Goal: Task Accomplishment & Management: Manage account settings

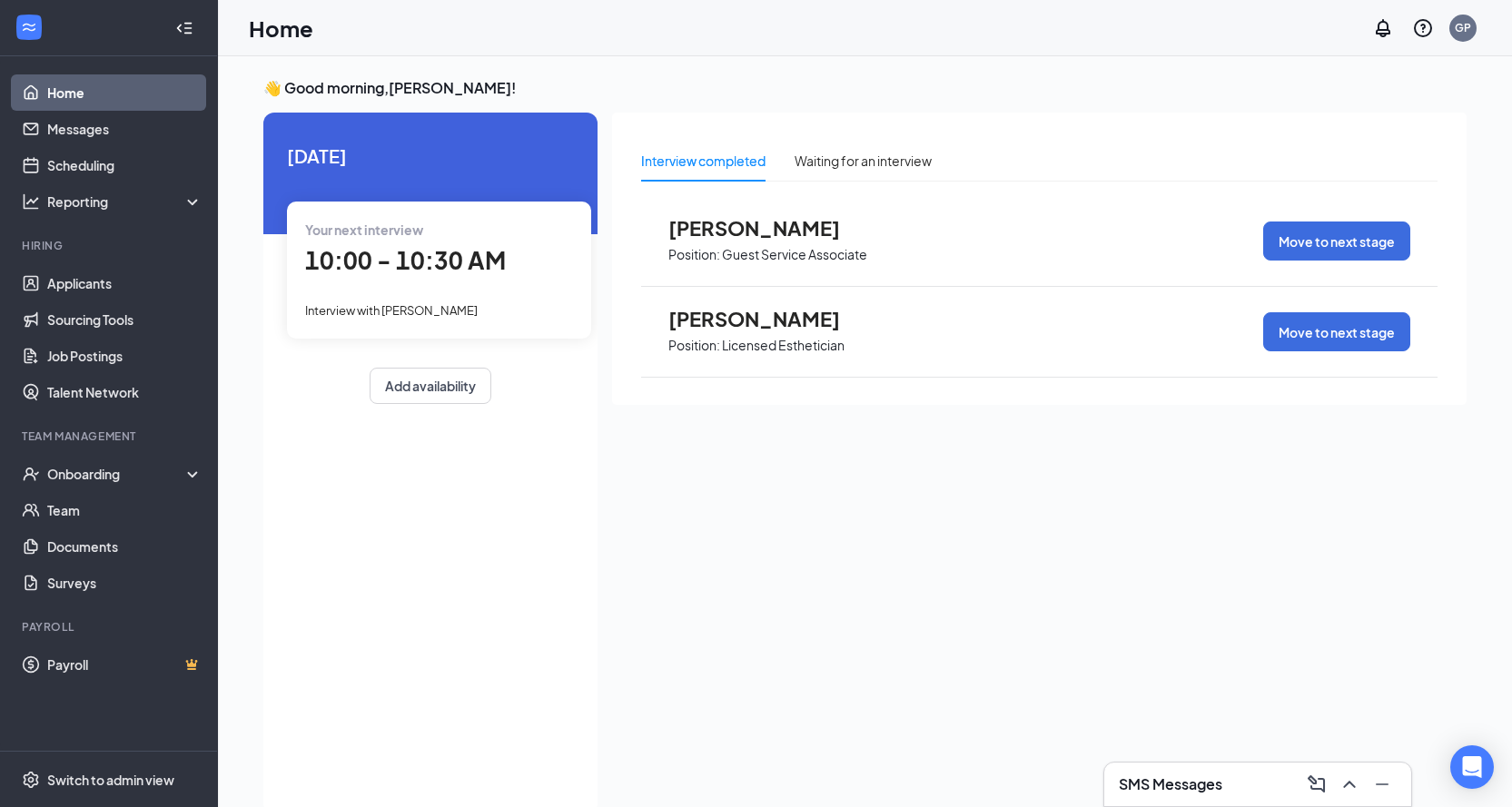
click at [792, 323] on span "[PERSON_NAME]" at bounding box center [768, 319] width 200 height 24
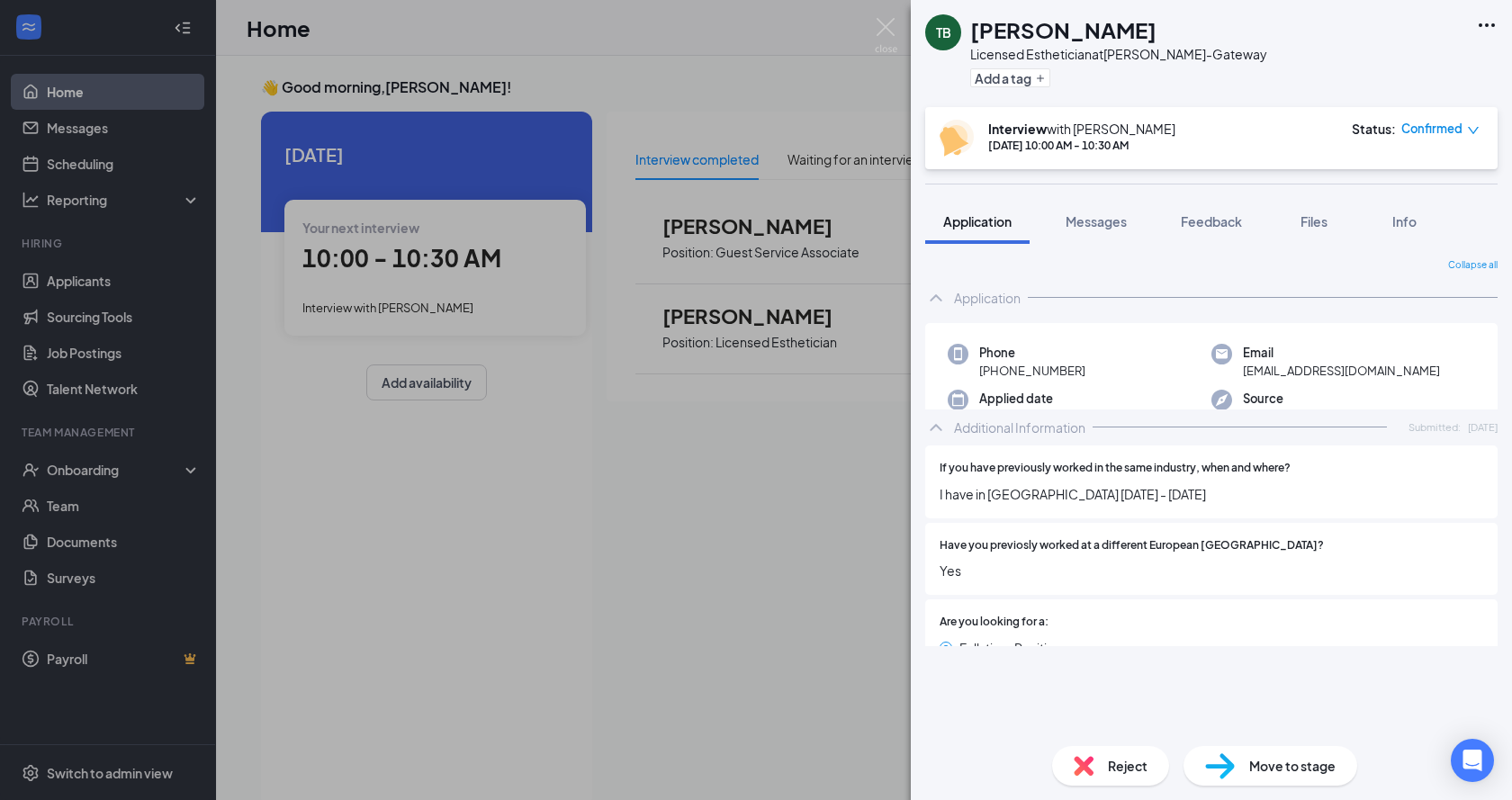
click at [1295, 777] on div "Move to stage" at bounding box center [1269, 766] width 174 height 40
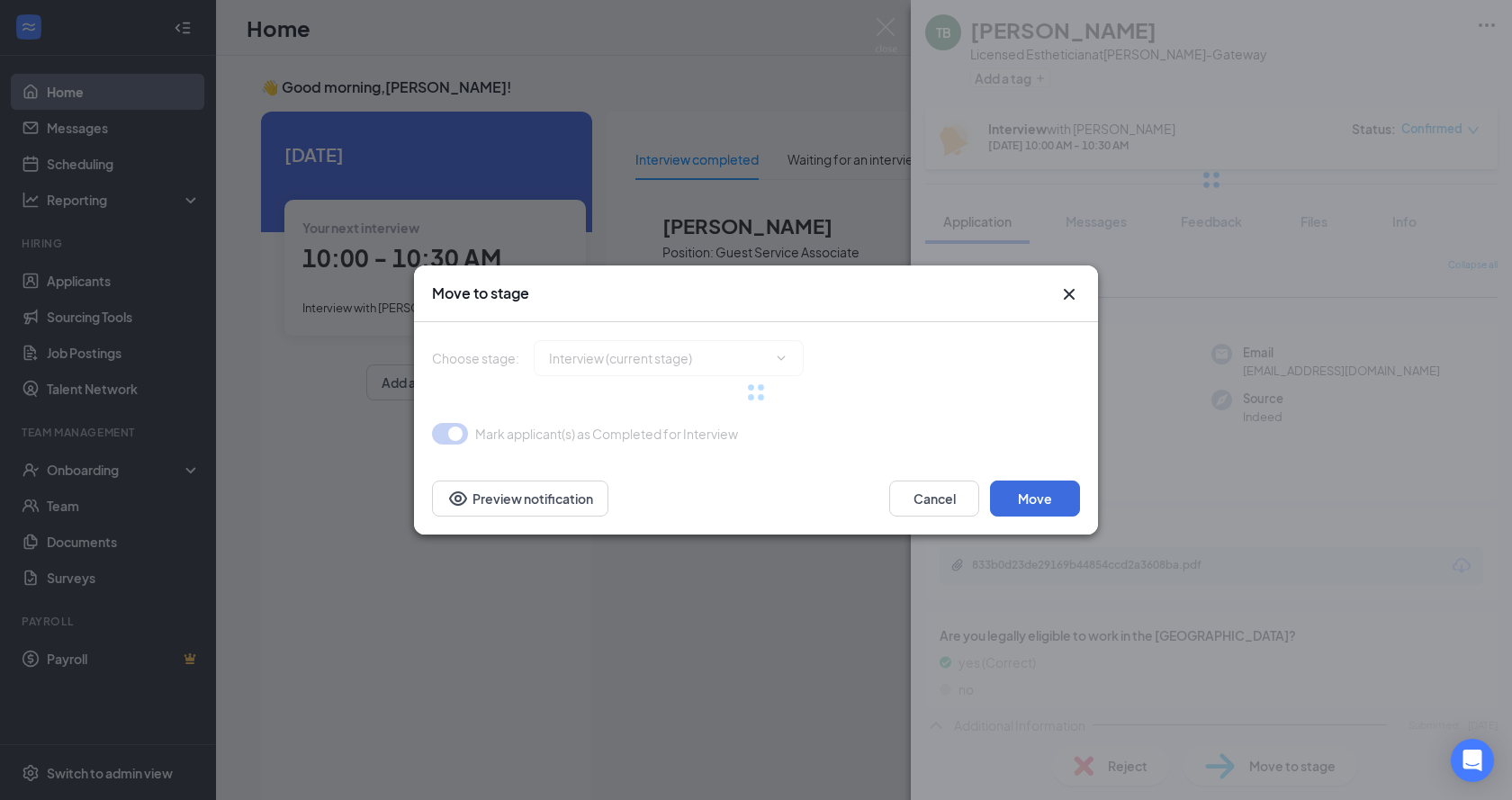
type input "Interview Complete (next stage)"
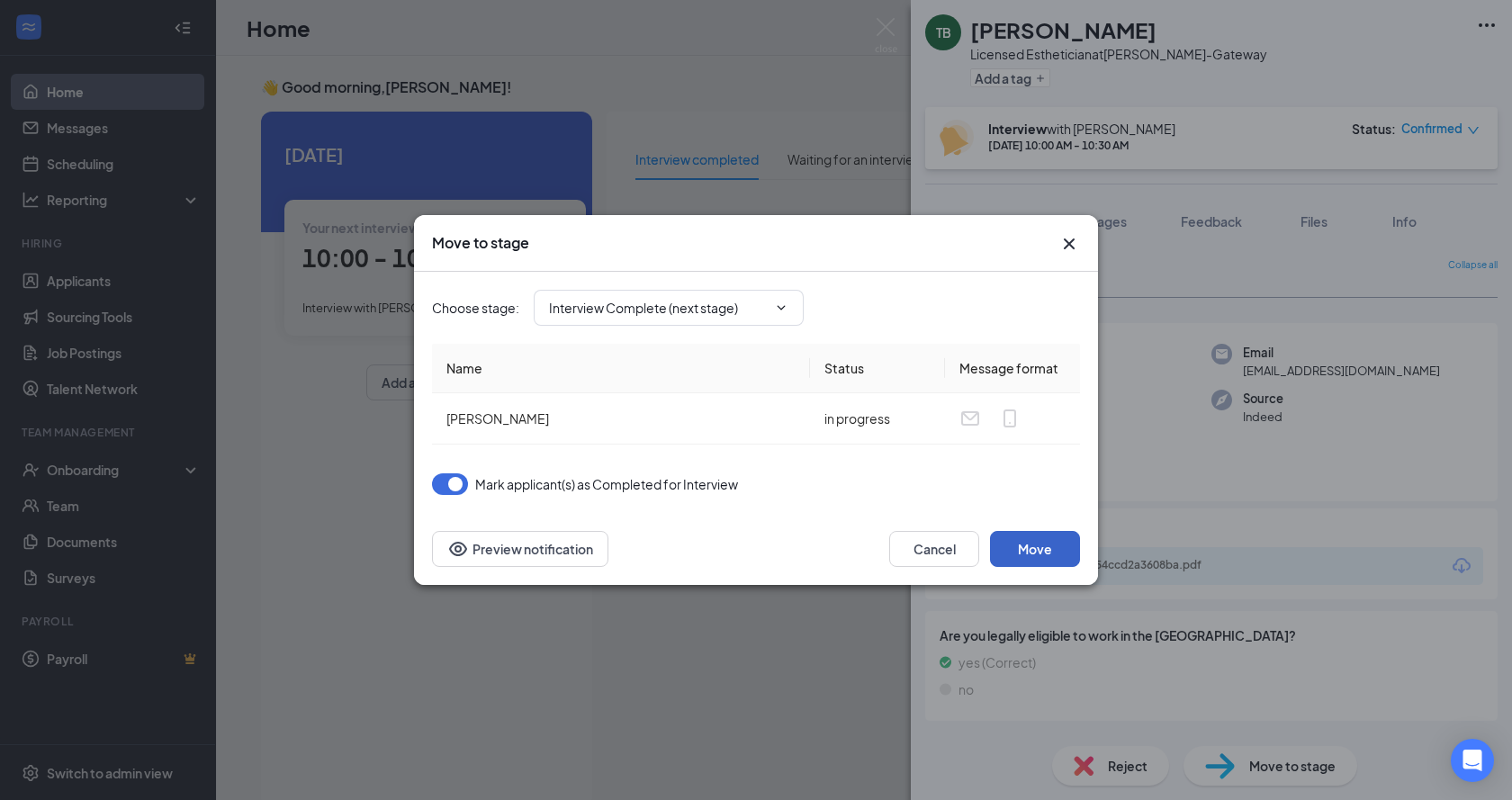
click at [1050, 560] on button "Move" at bounding box center [1034, 549] width 90 height 36
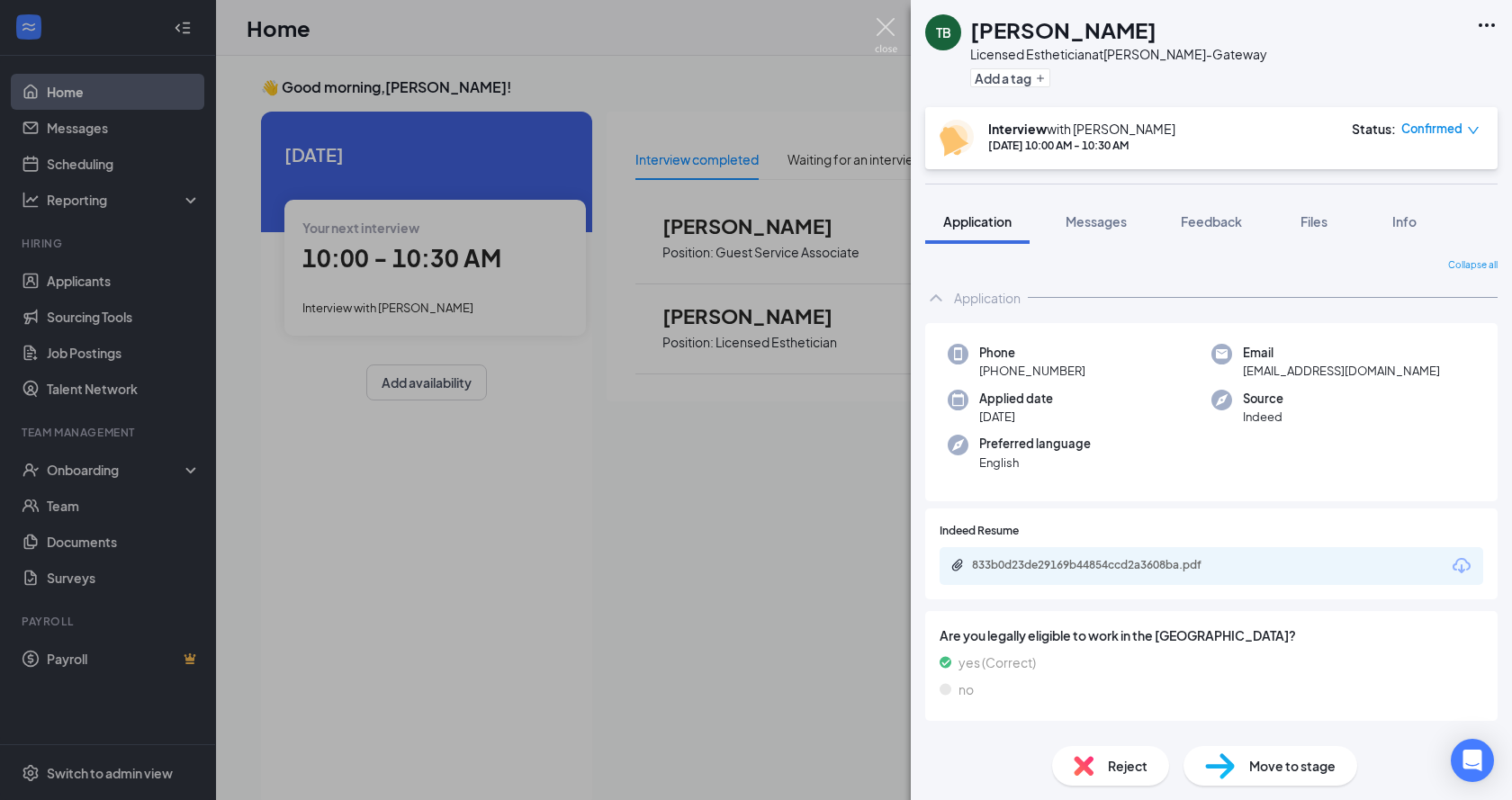
click at [882, 28] on img at bounding box center [886, 35] width 23 height 35
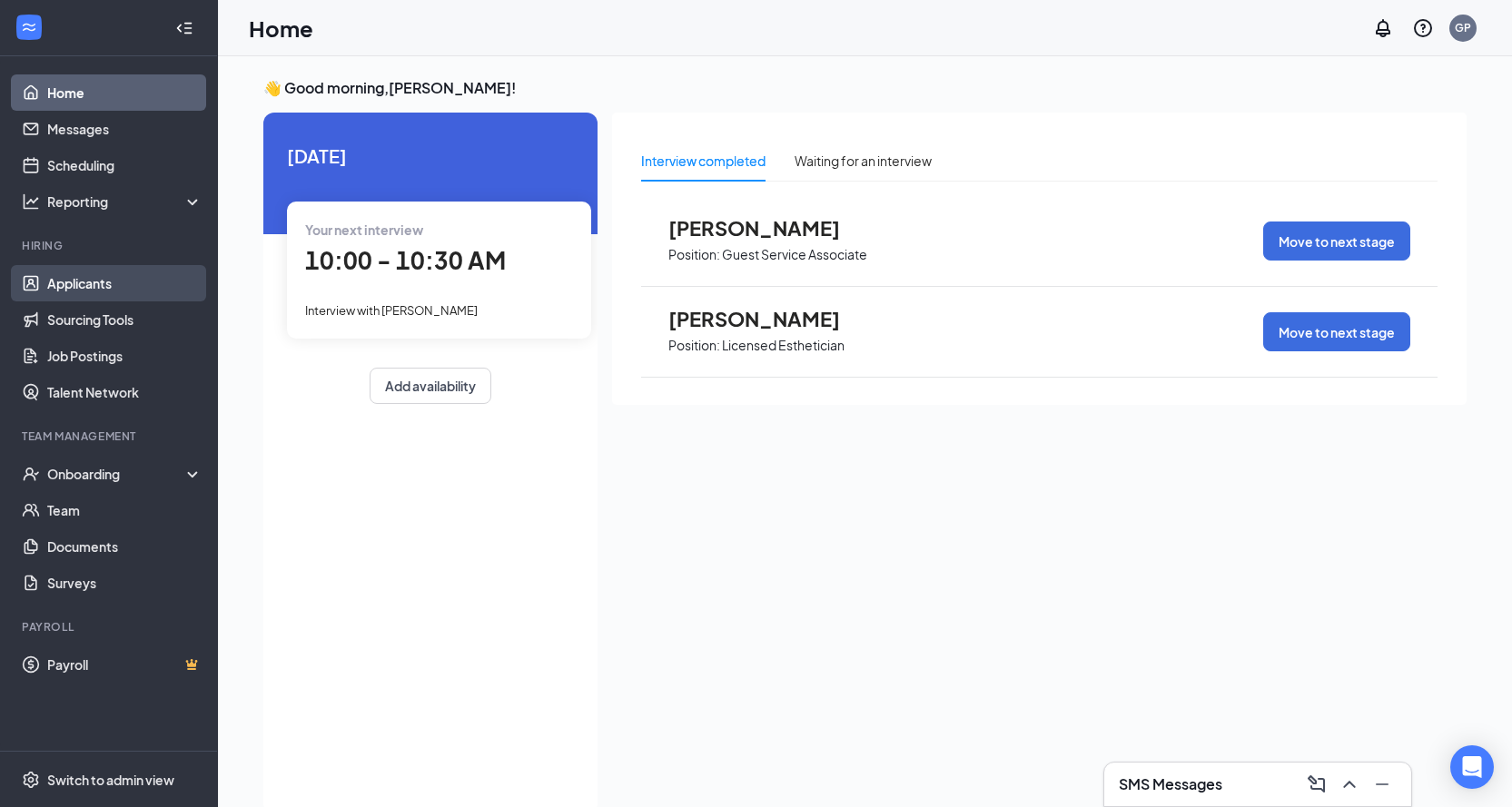
click at [55, 293] on link "Applicants" at bounding box center [124, 283] width 155 height 37
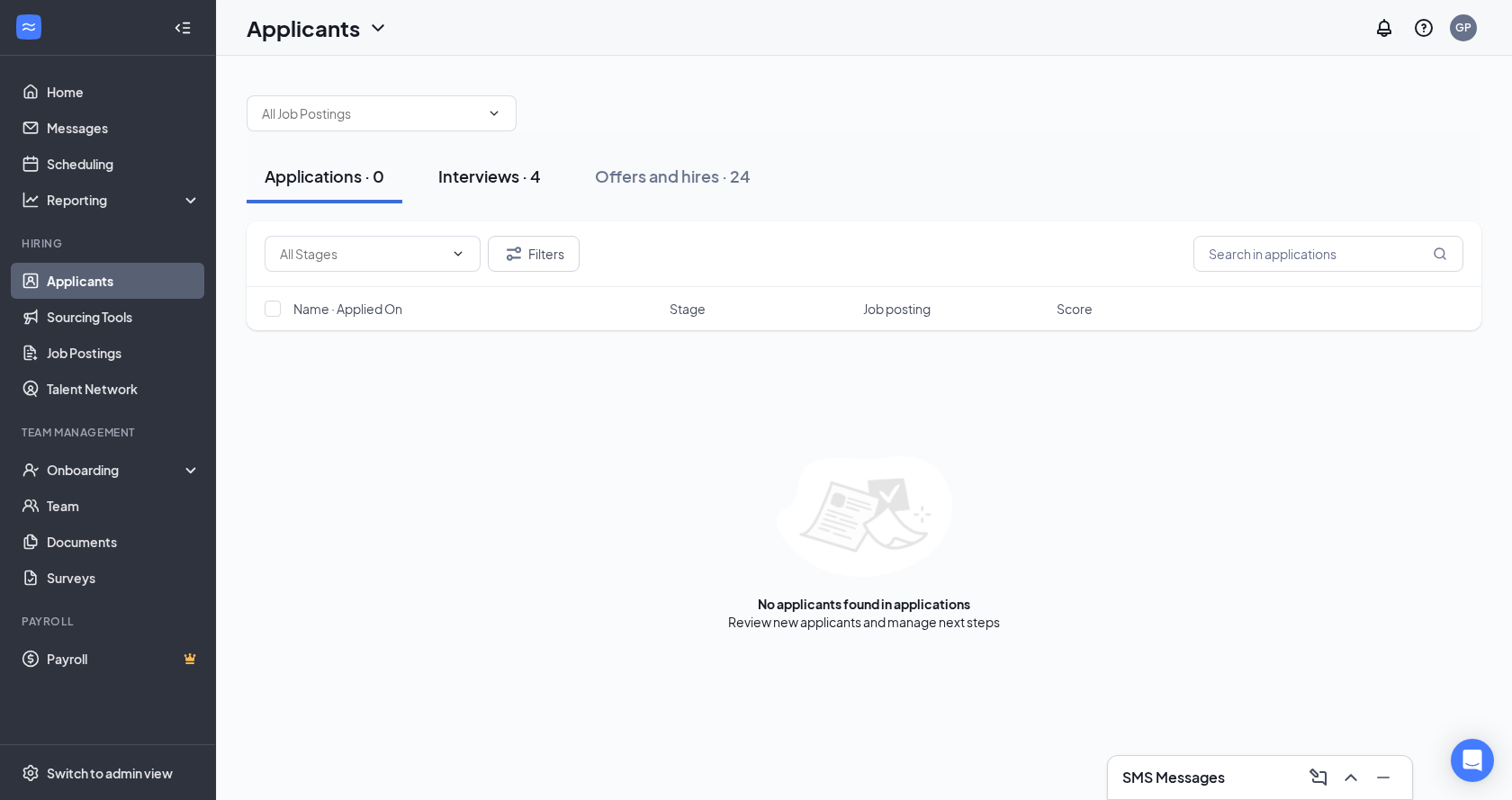
click at [484, 184] on div "Interviews · 4" at bounding box center [489, 175] width 103 height 23
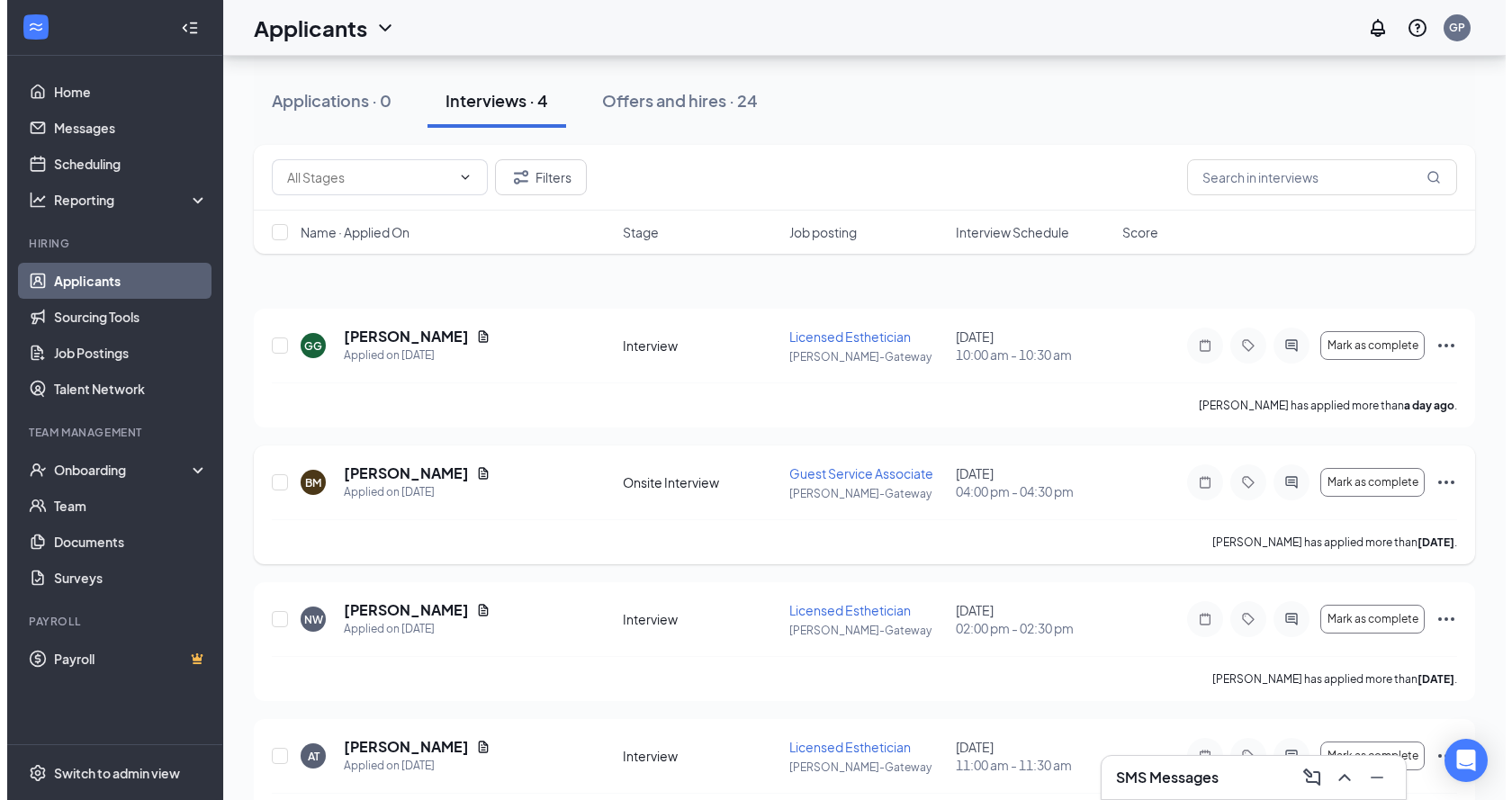
scroll to position [99, 0]
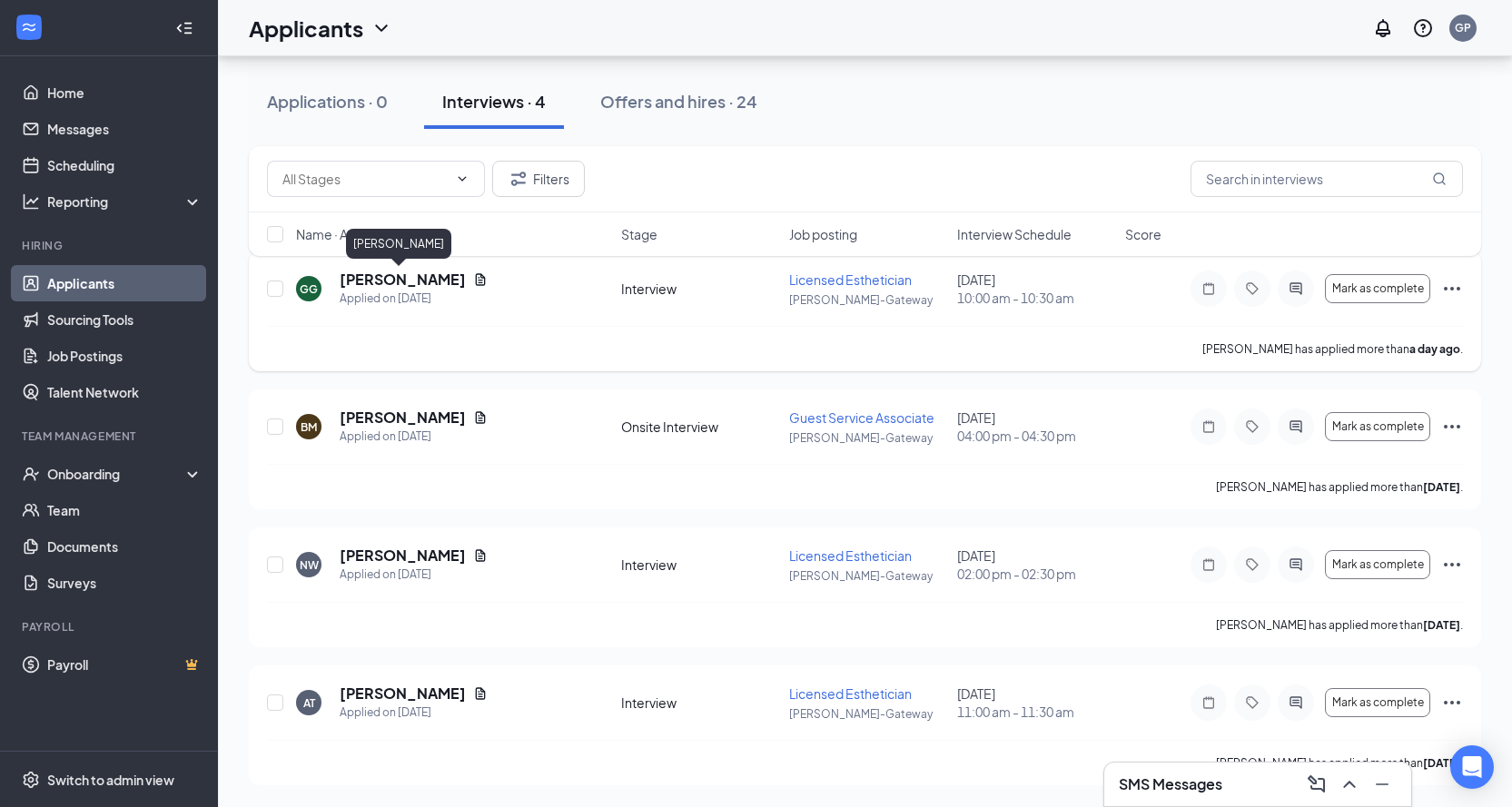
click at [367, 282] on h5 "[PERSON_NAME]" at bounding box center [403, 280] width 127 height 20
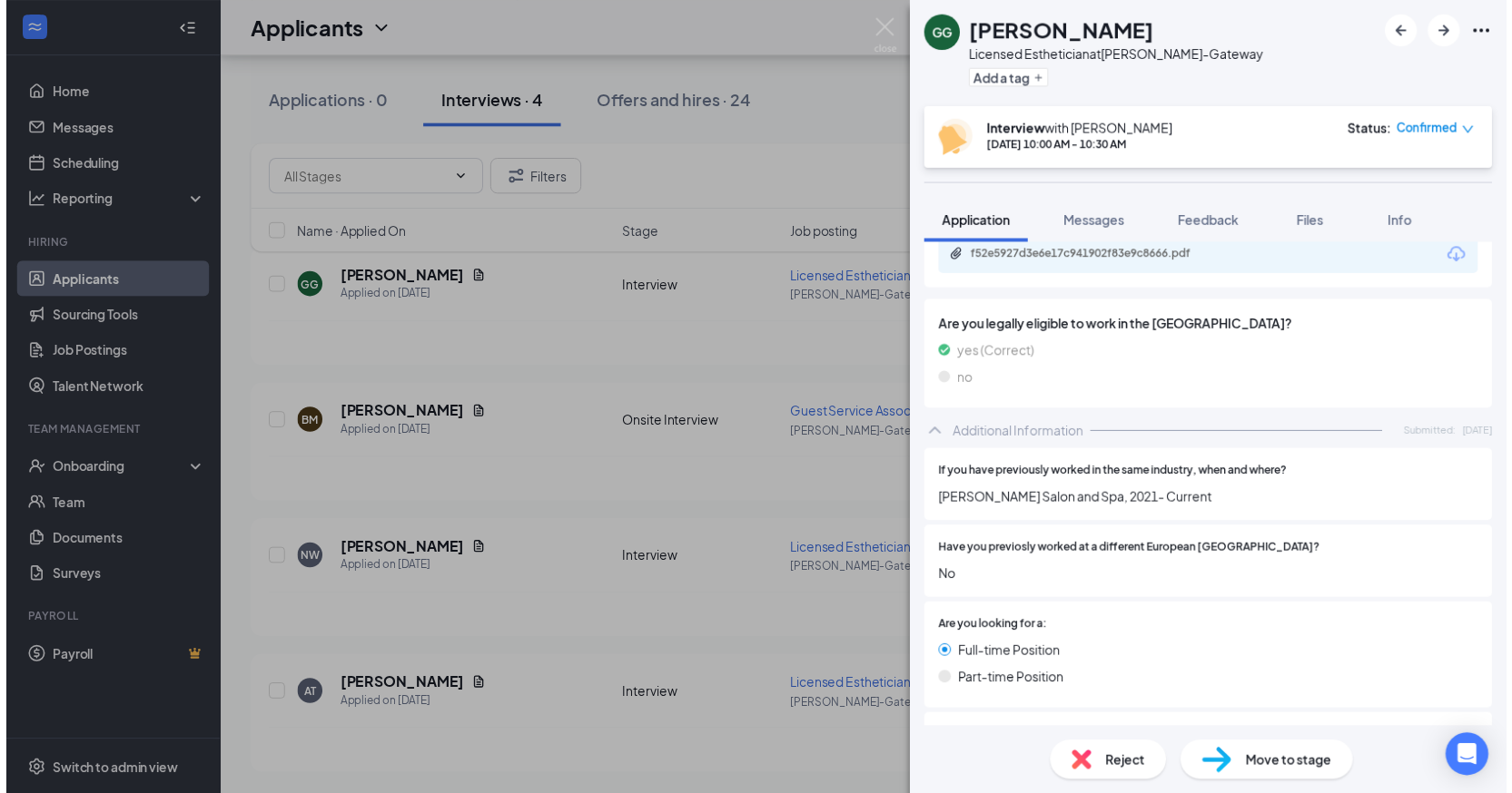
scroll to position [276, 0]
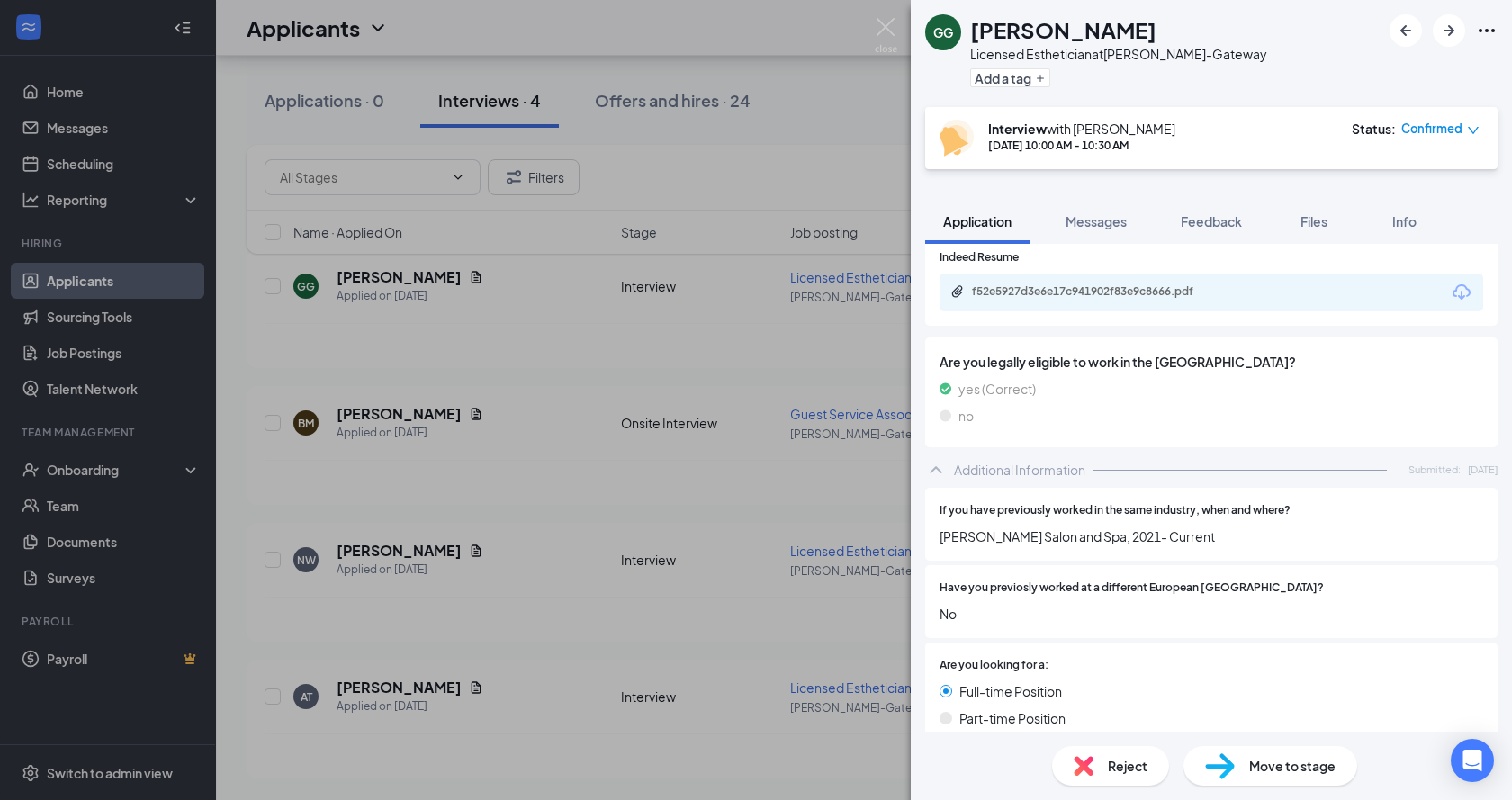
click at [1023, 271] on div "Indeed Resume f52e5927d3e6e17c941902f83e9c8666.pdf" at bounding box center [1211, 280] width 543 height 62
click at [1031, 293] on div "f52e5927d3e6e17c941902f83e9c8666.pdf" at bounding box center [1097, 292] width 252 height 15
click at [899, 31] on div "[PERSON_NAME] Licensed Esthetician at [GEOGRAPHIC_DATA]-Gateway Add a tag Inter…" at bounding box center [756, 400] width 1512 height 800
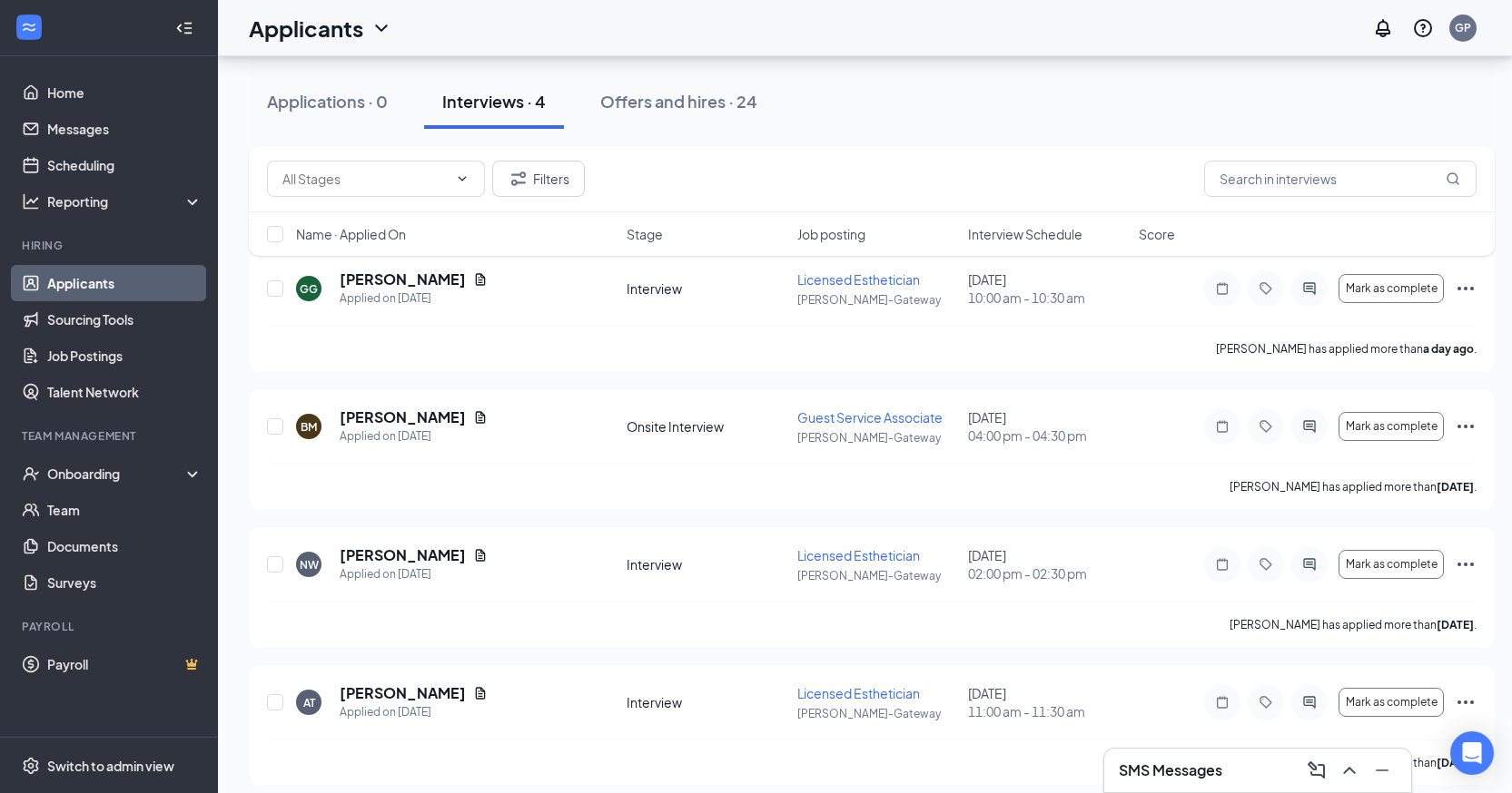
click at [895, 29] on div "Applicants GP" at bounding box center [865, 28] width 1294 height 56
click at [630, 92] on div "Offers and hires · 24" at bounding box center [679, 101] width 157 height 23
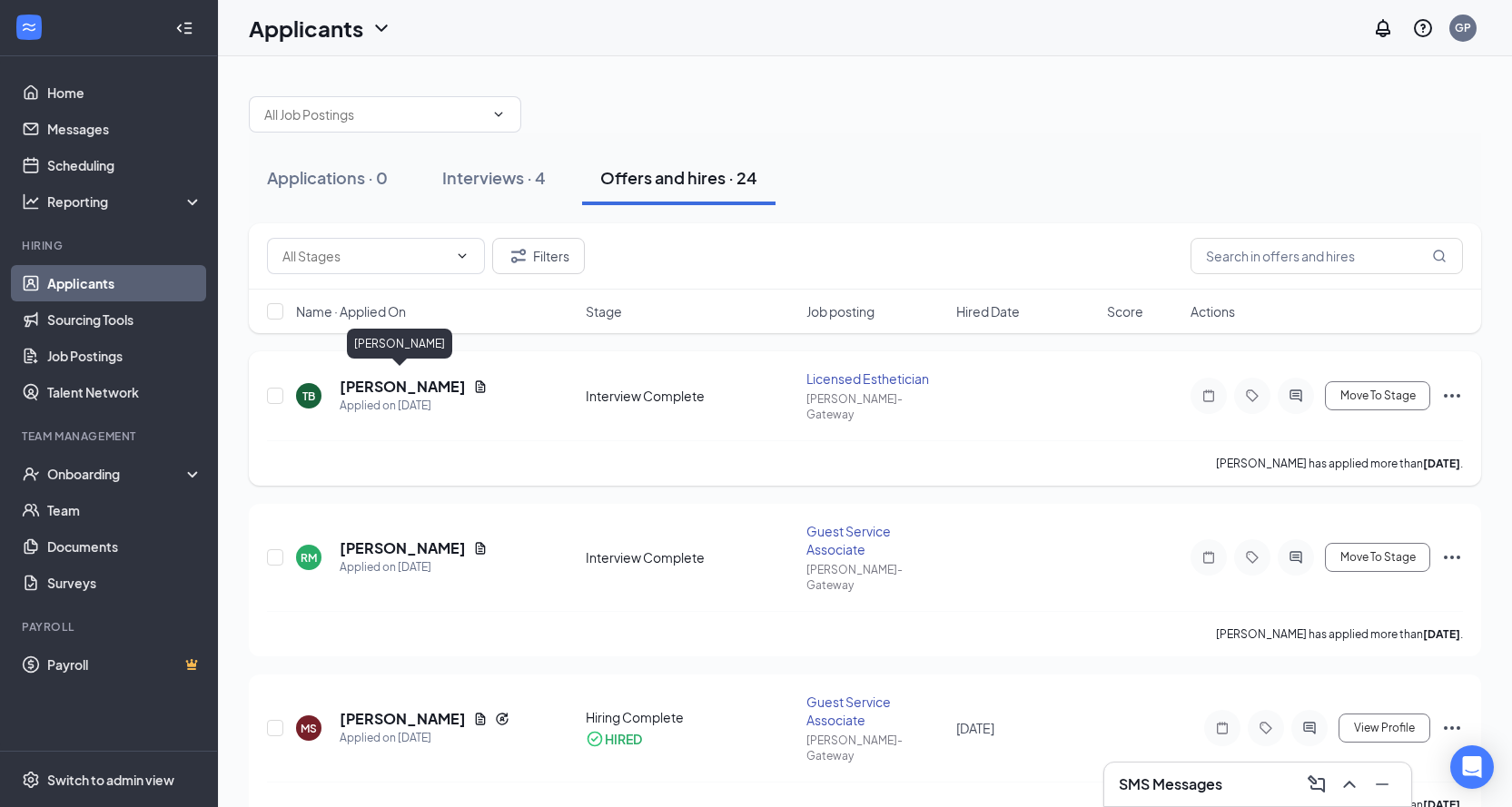
click at [403, 377] on h5 "[PERSON_NAME]" at bounding box center [403, 387] width 127 height 20
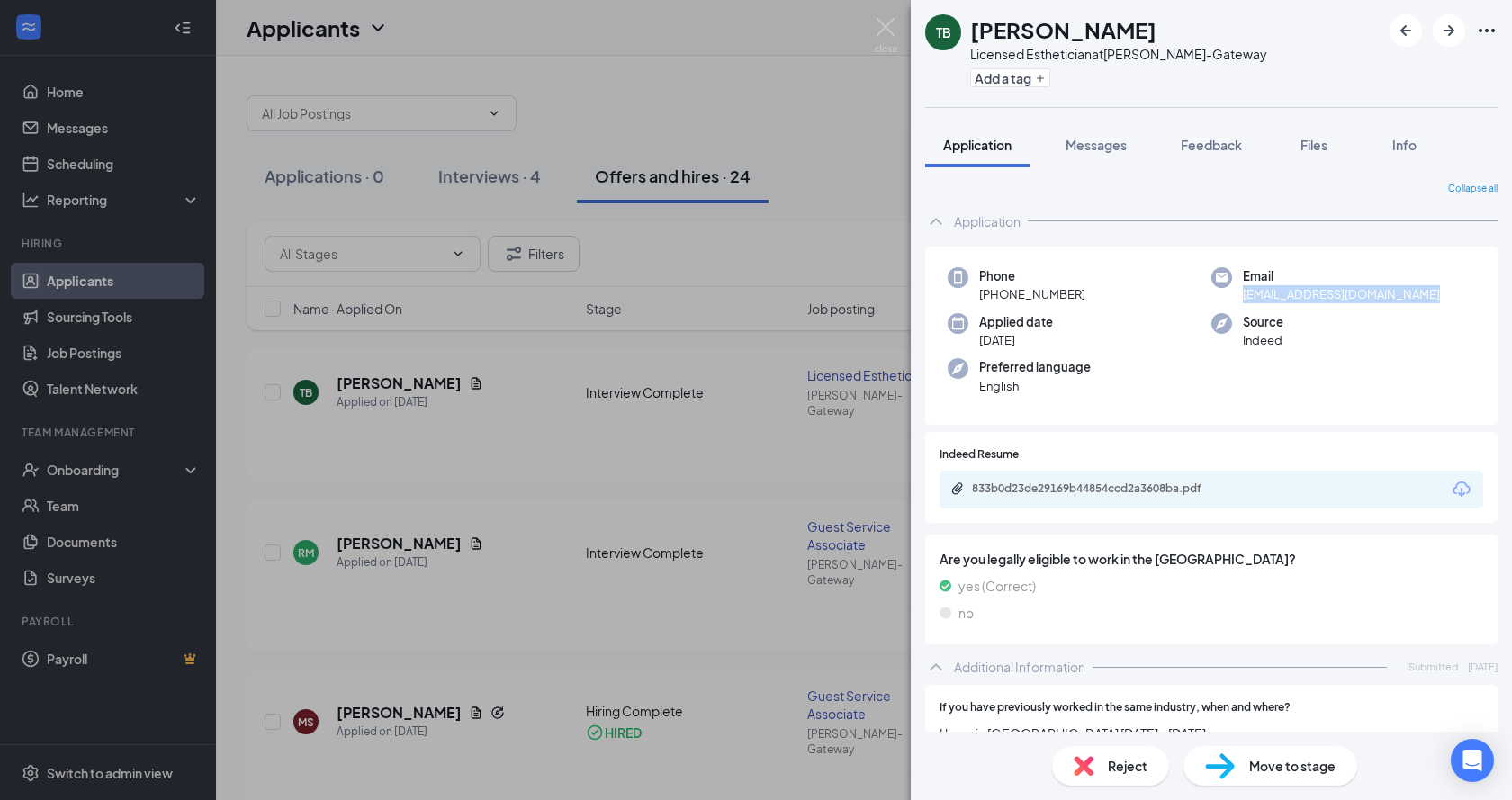
drag, startPoint x: 1236, startPoint y: 293, endPoint x: 1406, endPoint y: 295, distance: 170.0
click at [1406, 295] on div "Email [EMAIL_ADDRESS][DOMAIN_NAME]" at bounding box center [1343, 285] width 264 height 37
copy span "[EMAIL_ADDRESS][DOMAIN_NAME]"
click at [1149, 269] on div "Phone [PHONE_NUMBER]" at bounding box center [1079, 285] width 264 height 37
click at [882, 25] on img at bounding box center [886, 35] width 23 height 35
